Goal: Check status: Check status

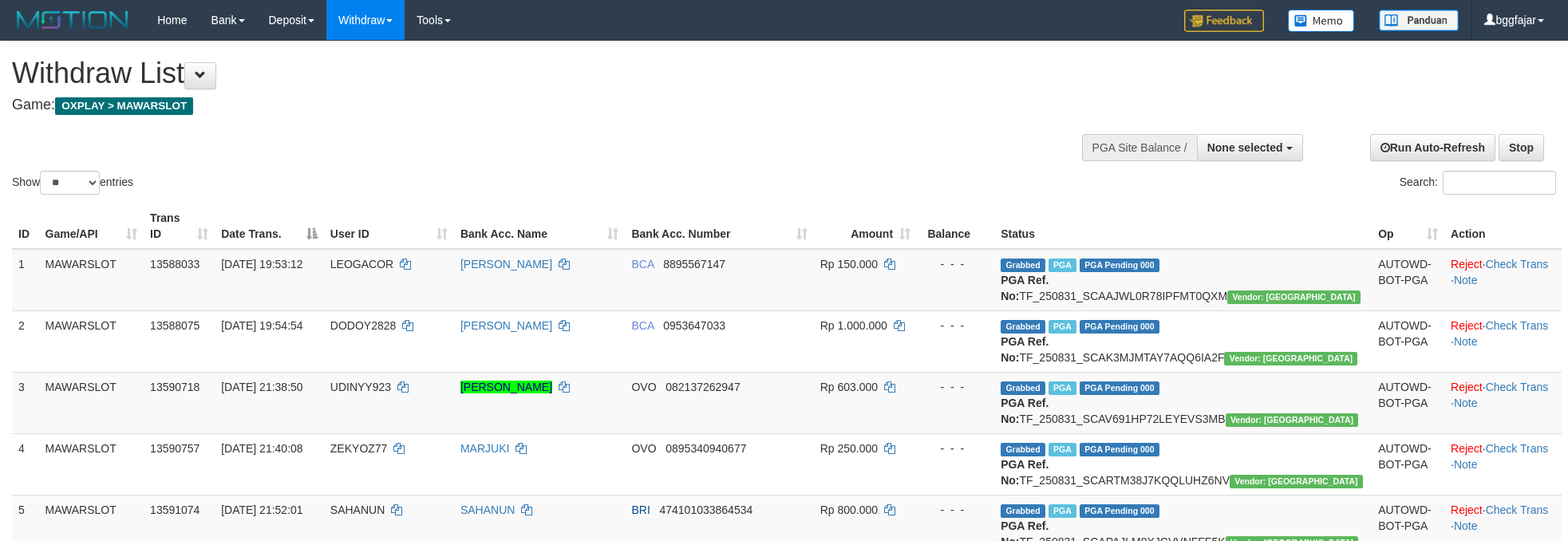
select select
select select "**"
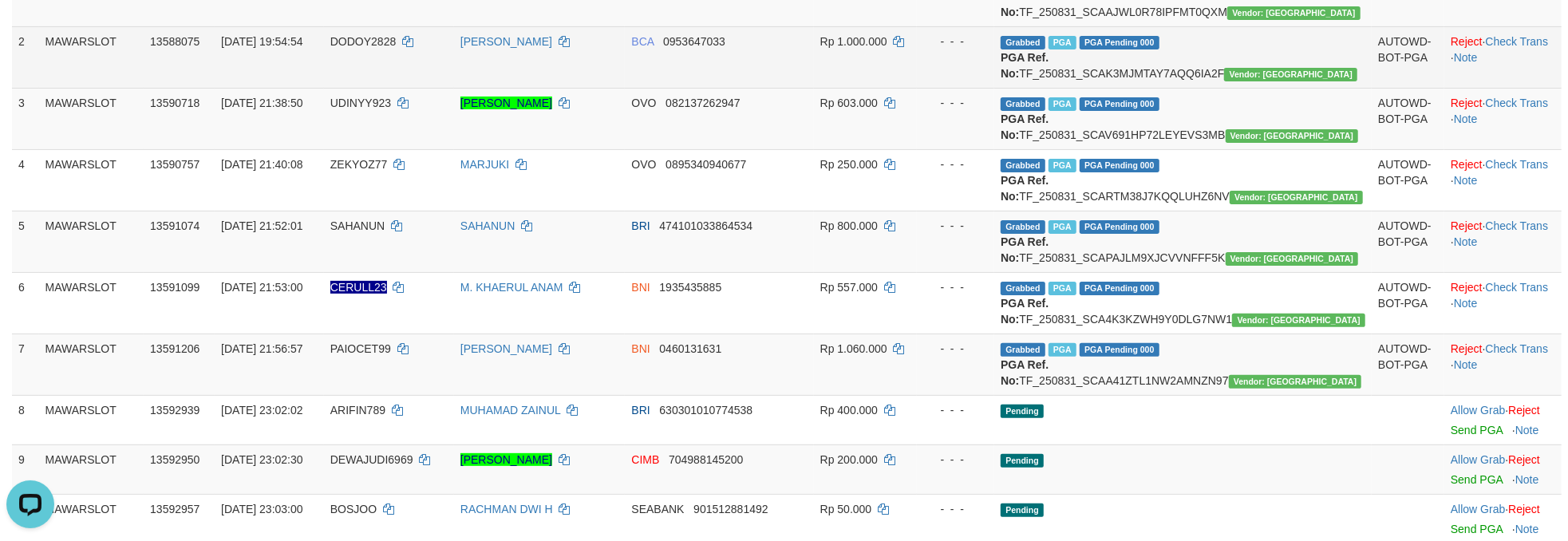
click at [626, 84] on td "[PERSON_NAME]" at bounding box center [540, 57] width 171 height 61
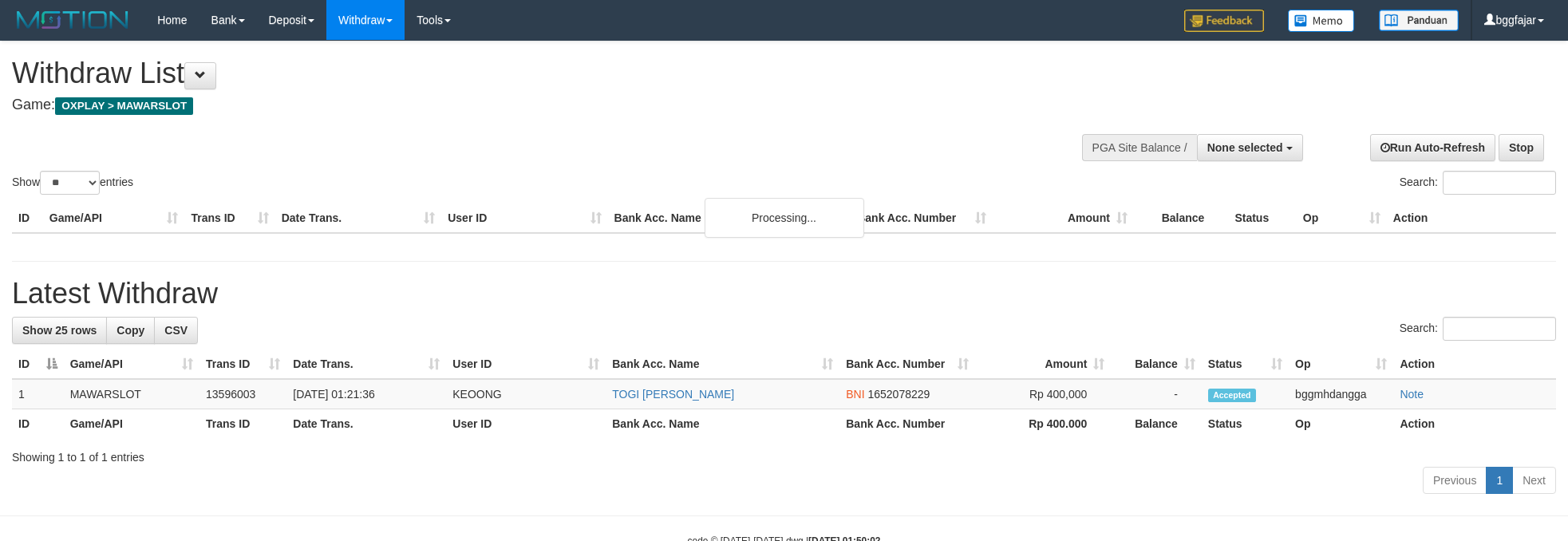
select select
select select "**"
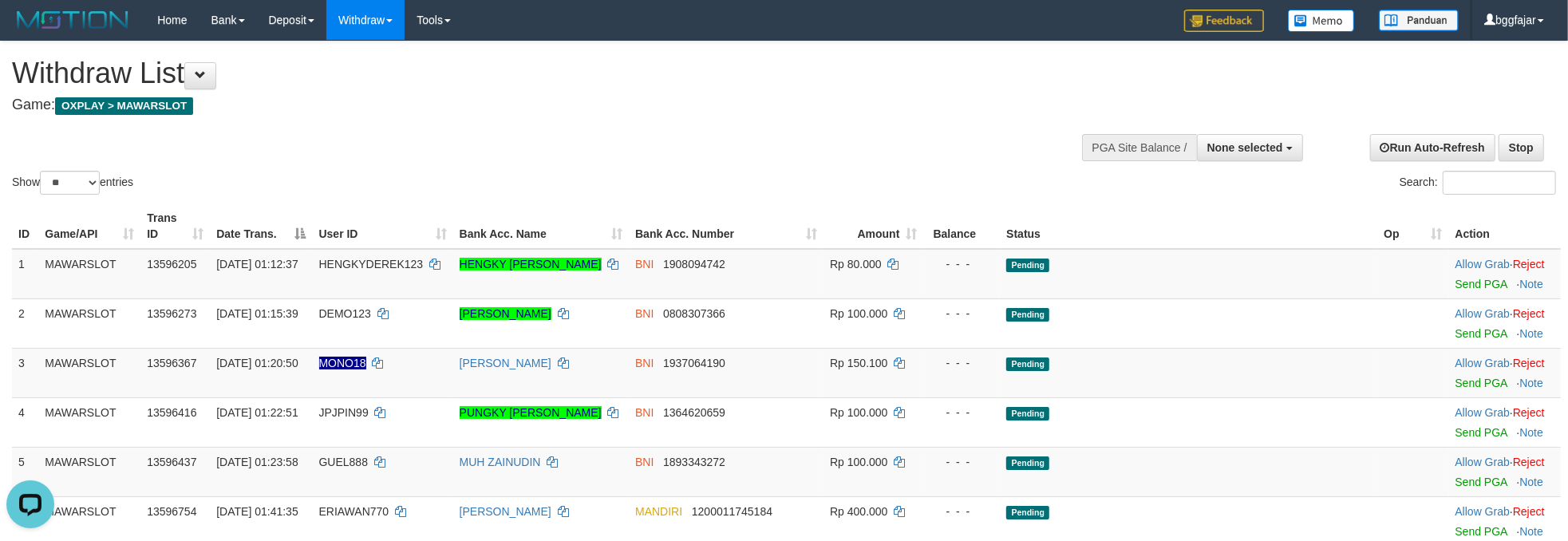
click at [740, 170] on div at bounding box center [784, 170] width 1544 height 1
click at [736, 74] on h1 "Withdraw List" at bounding box center [521, 73] width 1018 height 32
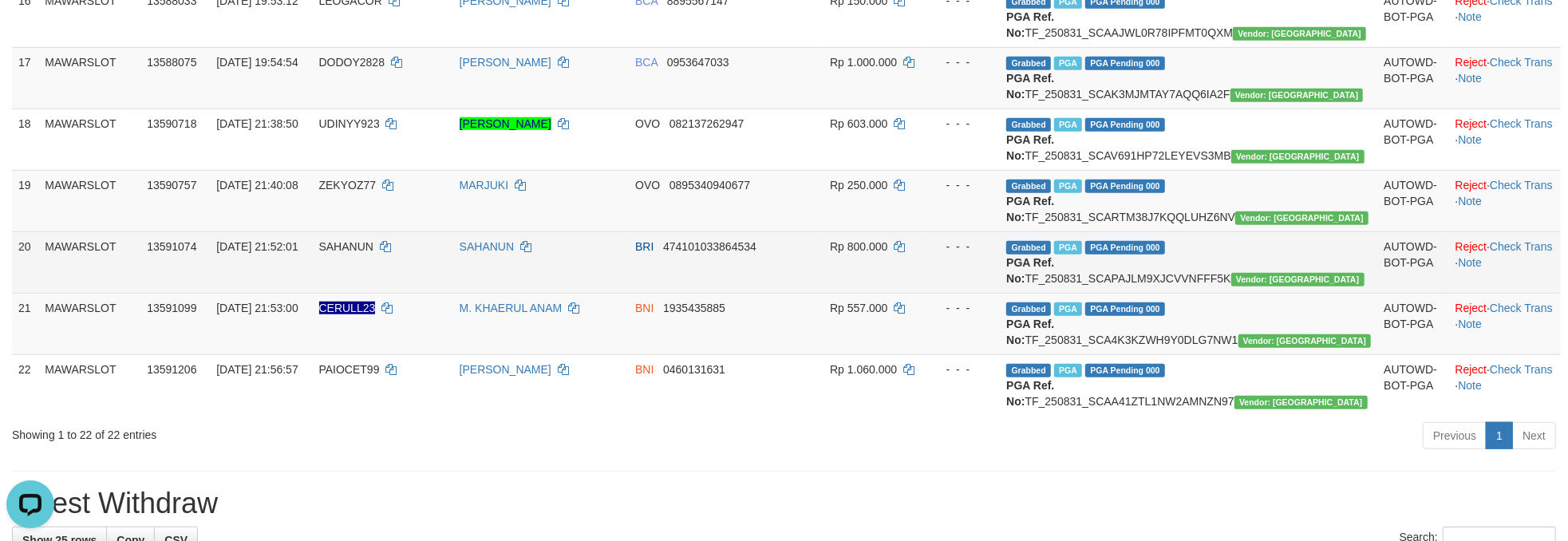
scroll to position [1187, 0]
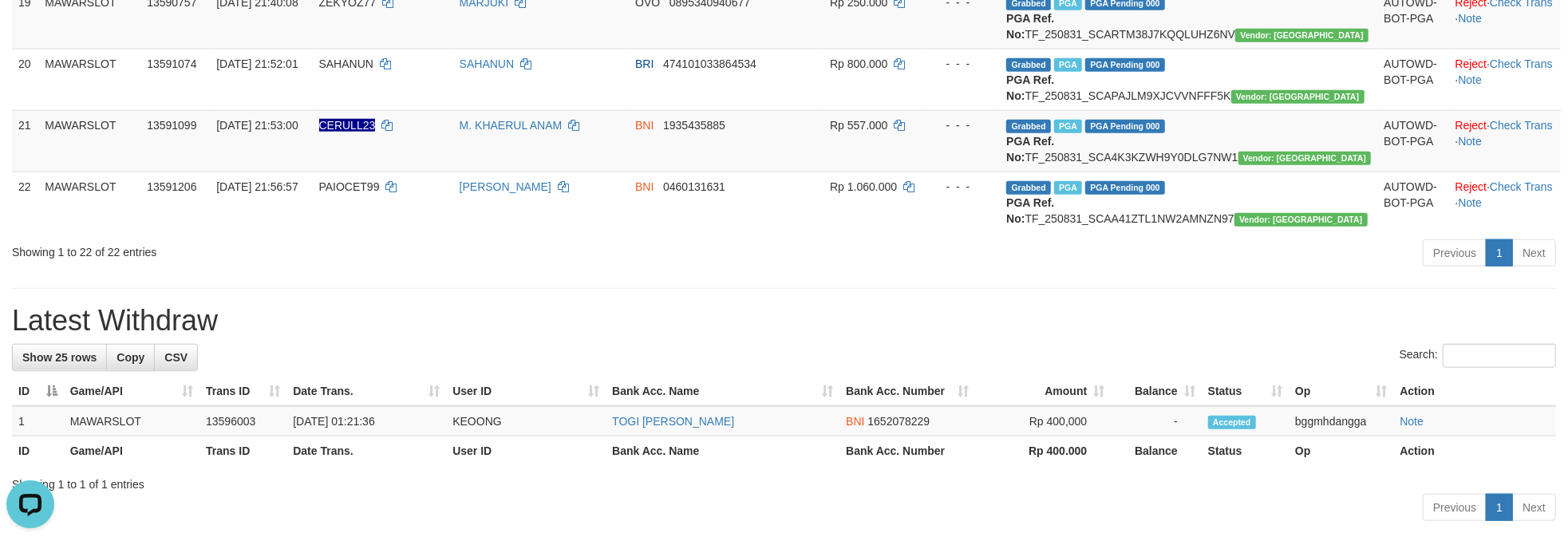
click at [607, 260] on div "Showing 1 to 22 of 22 entries" at bounding box center [327, 249] width 629 height 22
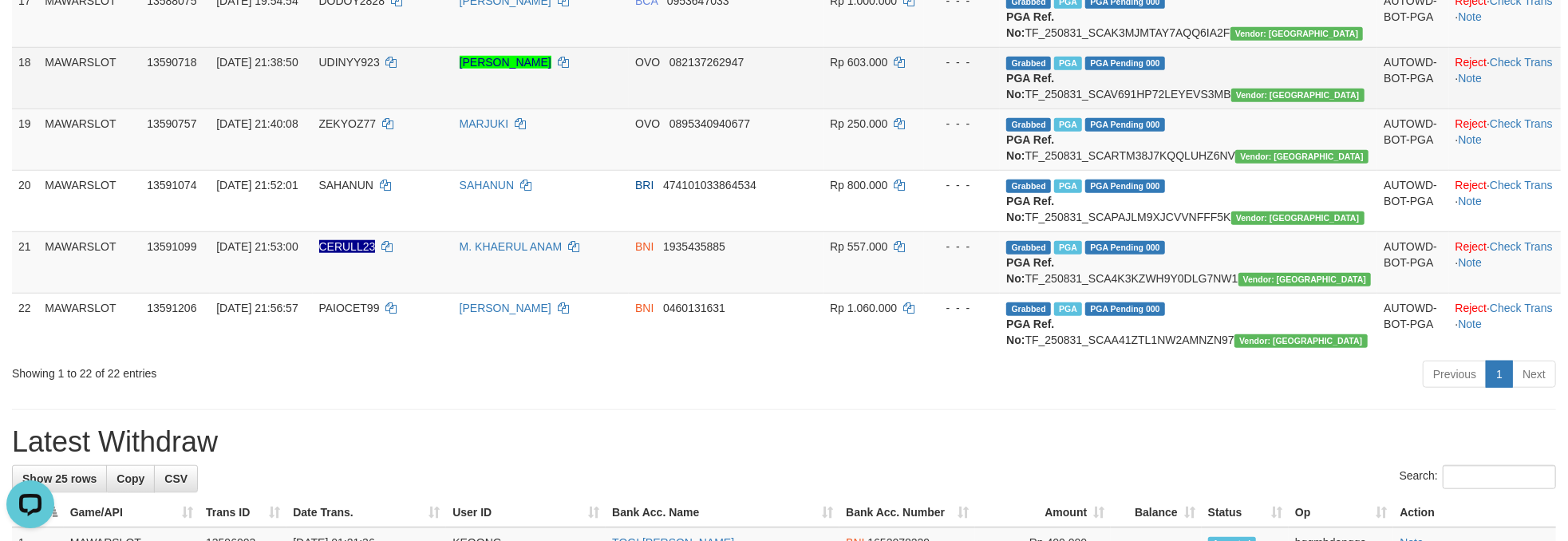
scroll to position [1134, 0]
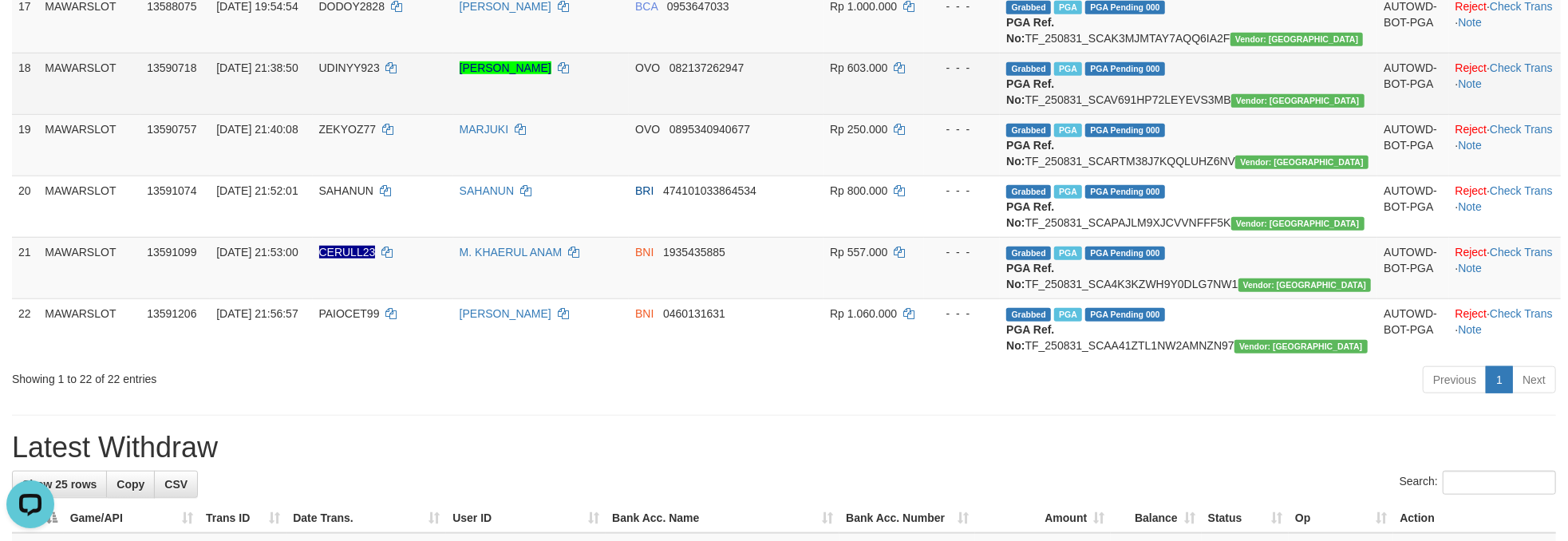
scroll to position [992, 0]
